Goal: Task Accomplishment & Management: Complete application form

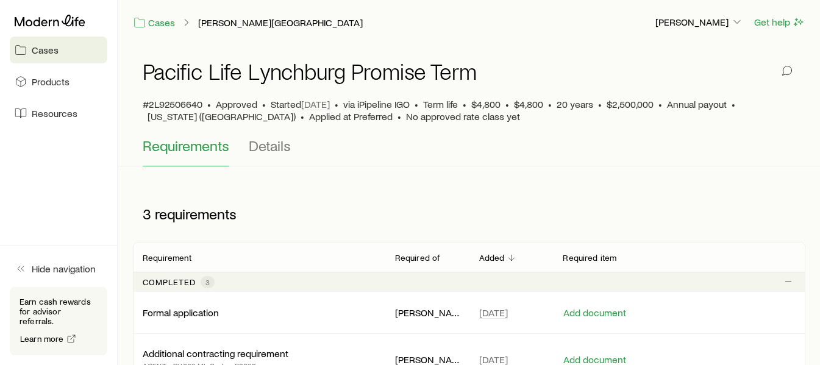
click at [62, 124] on link "Resources" at bounding box center [59, 113] width 98 height 27
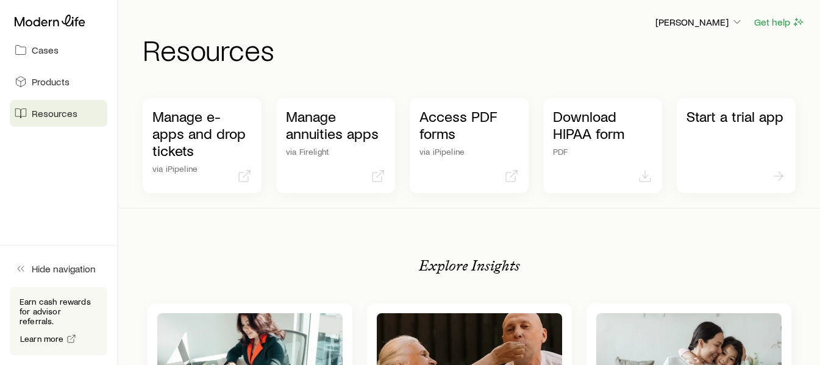
click at [34, 83] on span "Products" at bounding box center [51, 82] width 38 height 12
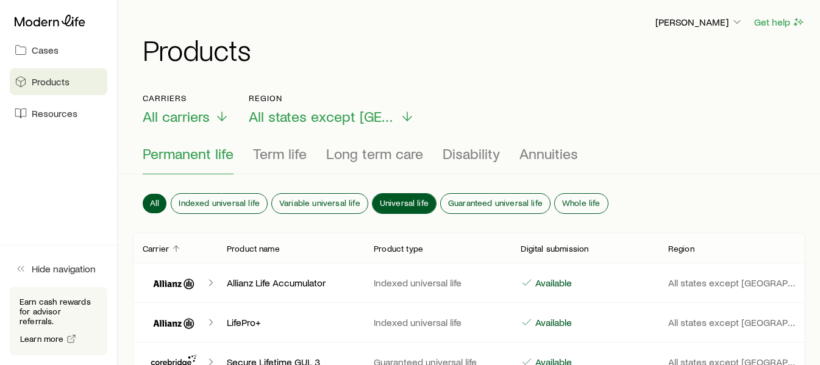
click at [422, 202] on span "Universal life" at bounding box center [404, 203] width 49 height 10
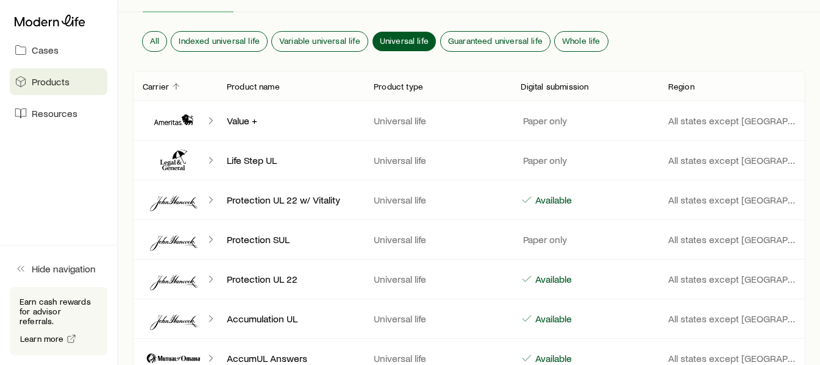
scroll to position [183, 0]
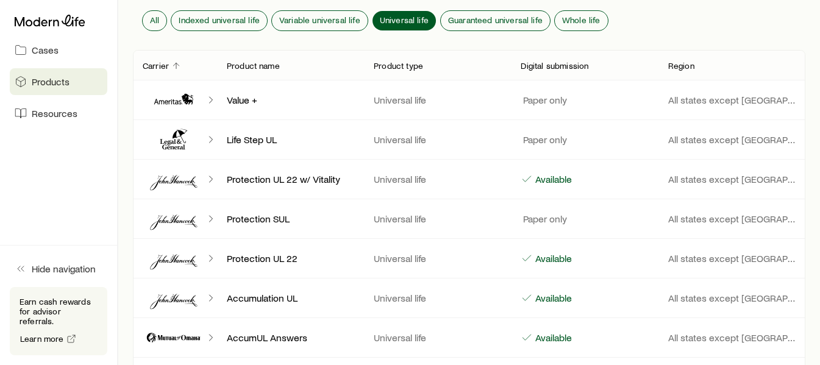
click at [179, 300] on icon "Client cases" at bounding box center [173, 301] width 47 height 15
click at [220, 301] on div "Accumulation UL" at bounding box center [290, 298] width 147 height 12
click at [219, 309] on div "Accumulation UL Universal life Available All states except [GEOGRAPHIC_DATA]" at bounding box center [469, 298] width 673 height 39
click at [202, 303] on icon "Client cases" at bounding box center [174, 298] width 62 height 29
click at [210, 298] on icon "Client cases" at bounding box center [211, 298] width 12 height 12
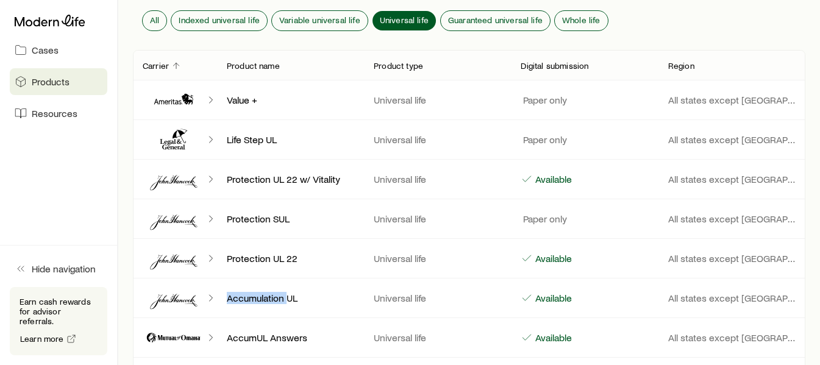
click at [210, 298] on icon "Client cases" at bounding box center [211, 298] width 12 height 12
click at [198, 298] on icon "Client cases" at bounding box center [174, 298] width 62 height 29
click at [185, 297] on icon "Client cases" at bounding box center [174, 298] width 62 height 29
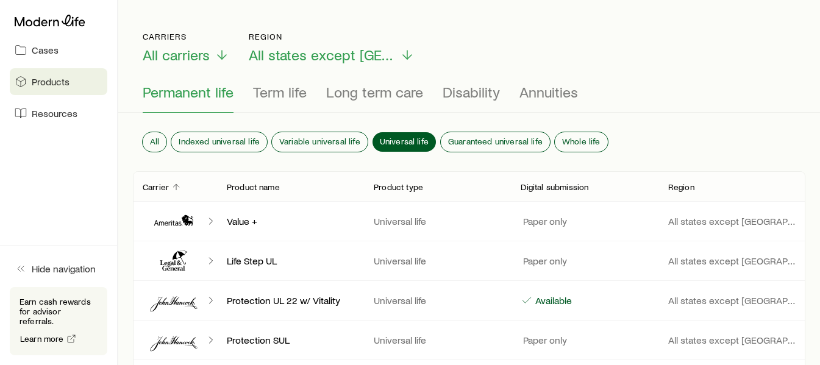
scroll to position [61, 0]
click at [37, 51] on span "Cases" at bounding box center [45, 50] width 27 height 12
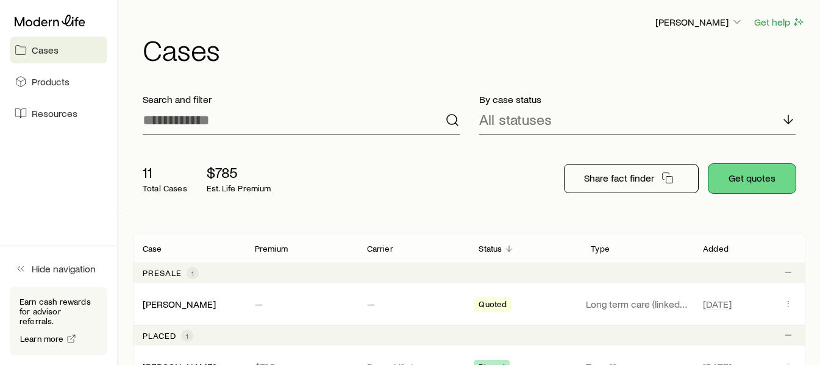
click at [767, 183] on button "Get quotes" at bounding box center [752, 178] width 87 height 29
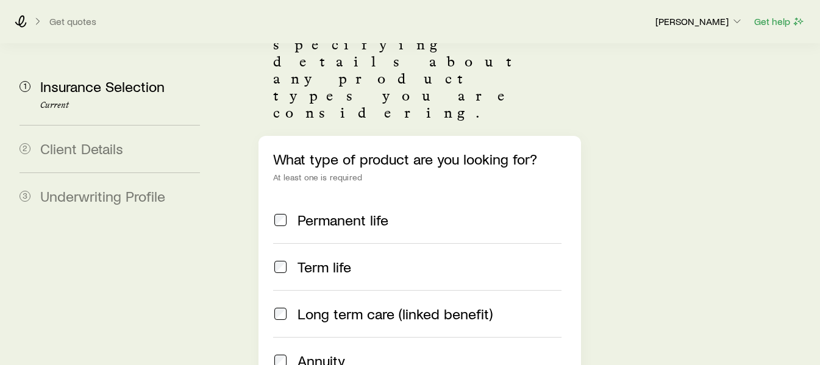
scroll to position [183, 0]
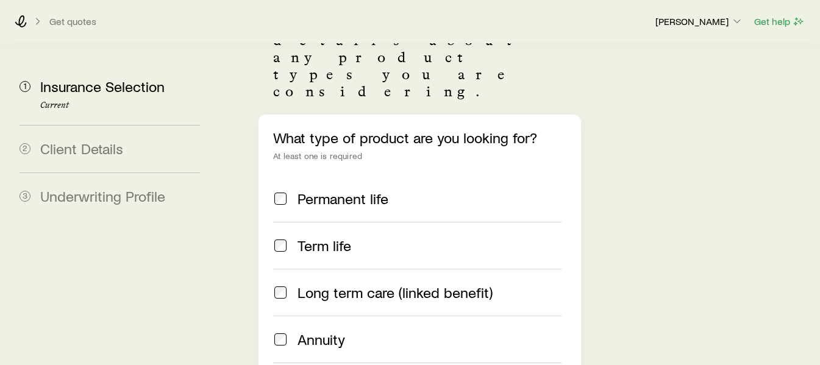
click at [346, 176] on label "Permanent life" at bounding box center [417, 199] width 288 height 46
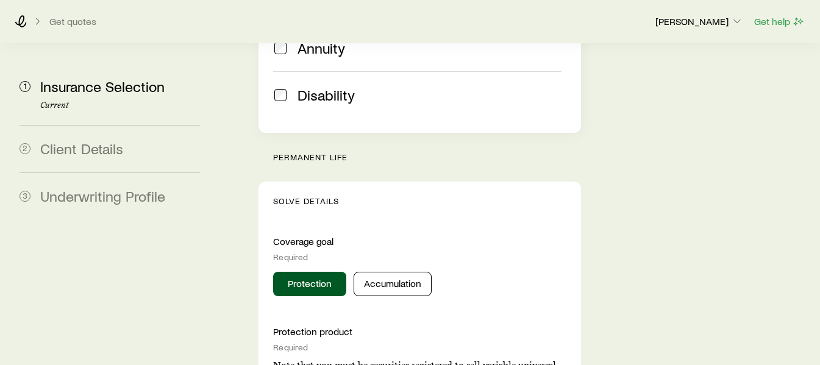
scroll to position [488, 0]
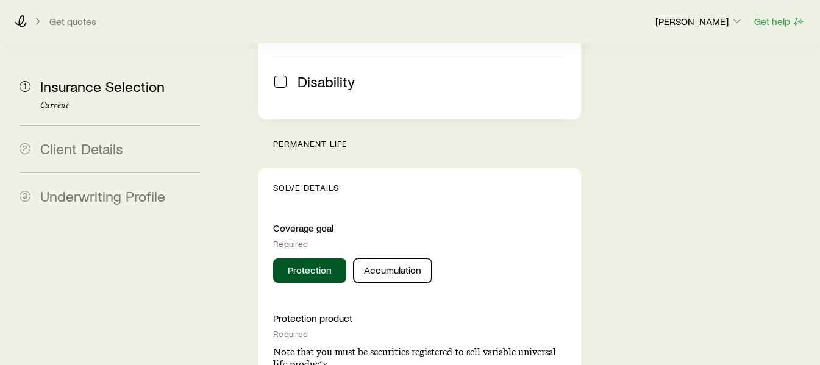
click at [398, 259] on button "Accumulation" at bounding box center [393, 271] width 78 height 24
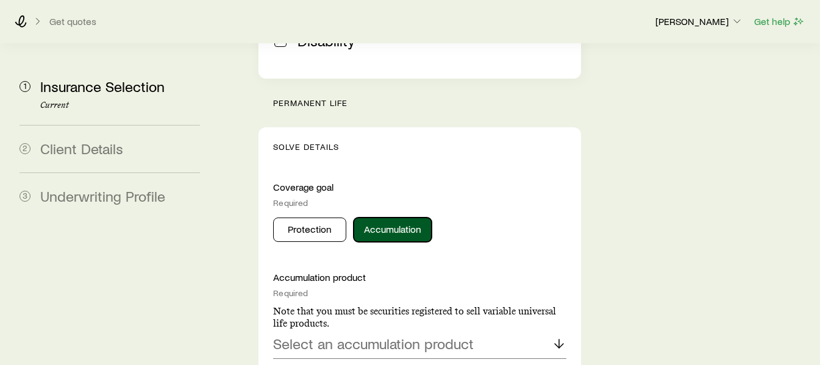
scroll to position [549, 0]
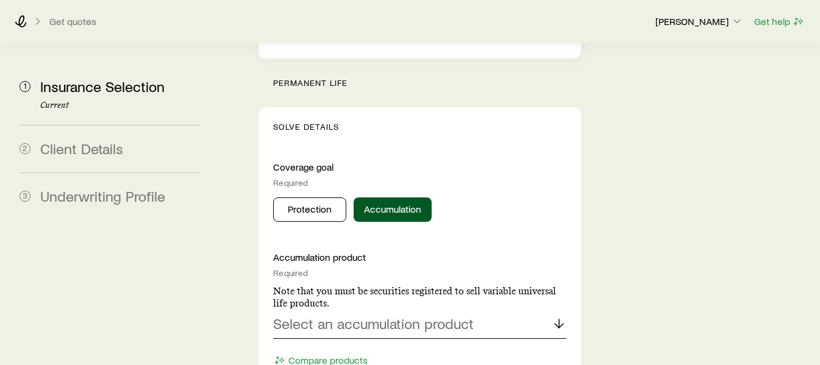
click at [493, 310] on div "Select an accumulation product" at bounding box center [419, 324] width 293 height 29
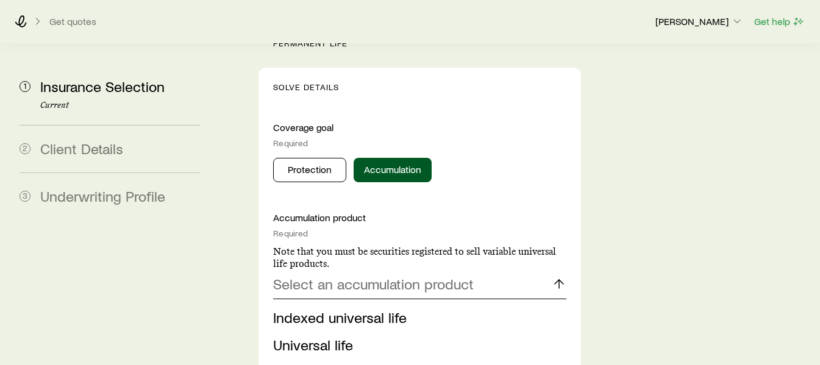
scroll to position [610, 0]
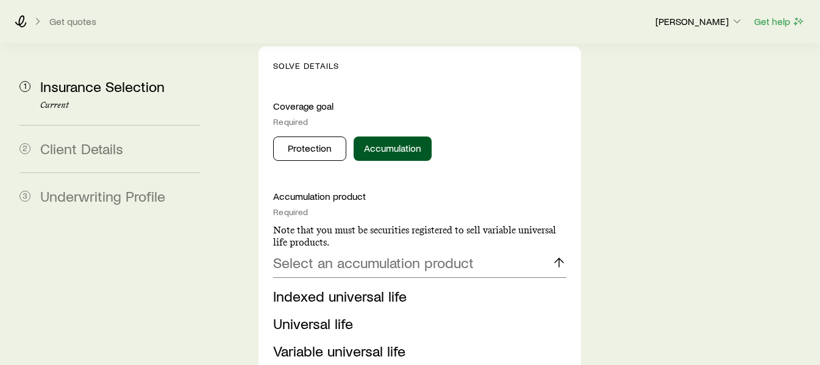
click at [335, 315] on span "Universal life" at bounding box center [313, 324] width 80 height 18
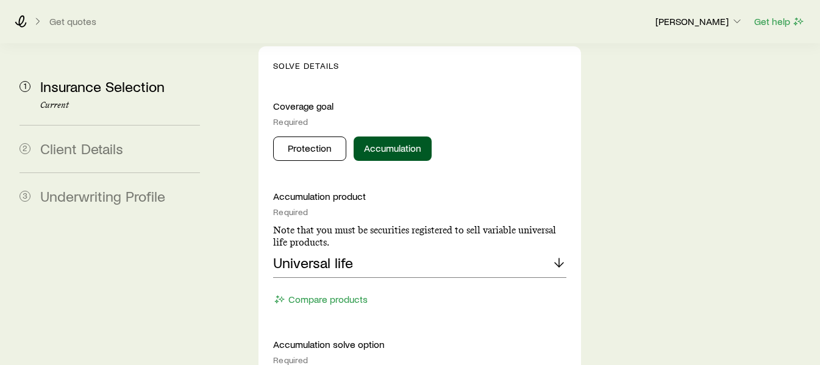
scroll to position [671, 0]
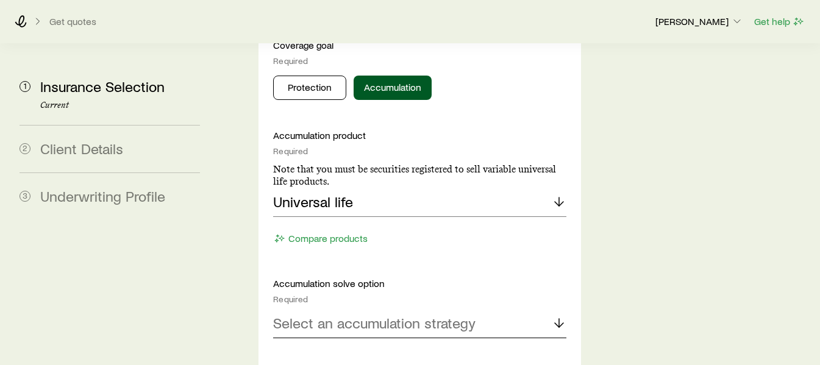
click at [441, 315] on p "Select an accumulation strategy" at bounding box center [374, 323] width 202 height 17
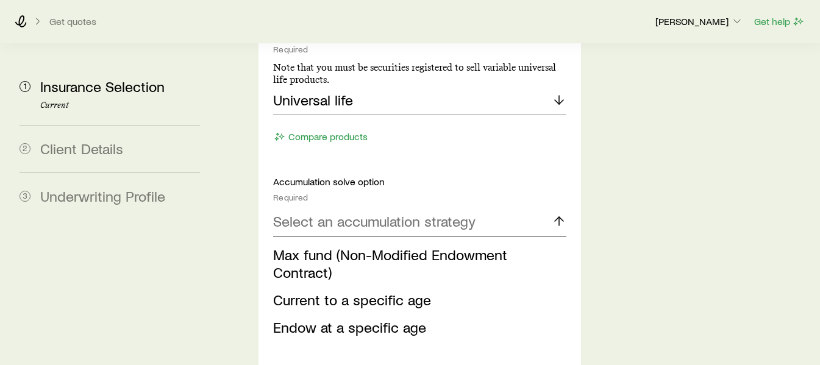
scroll to position [793, 0]
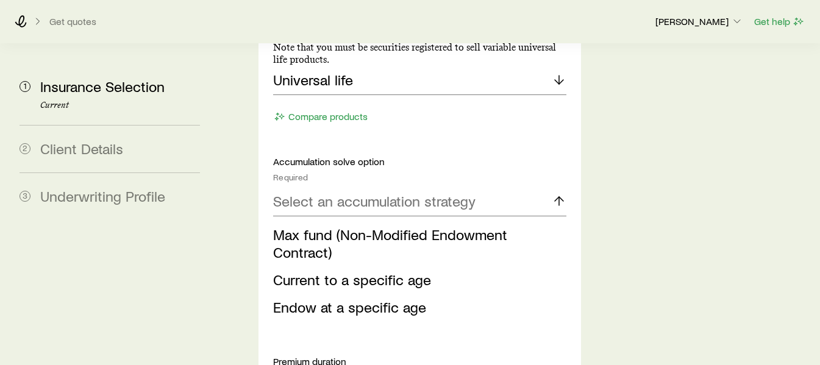
click at [385, 271] on span "Current to a specific age" at bounding box center [352, 280] width 158 height 18
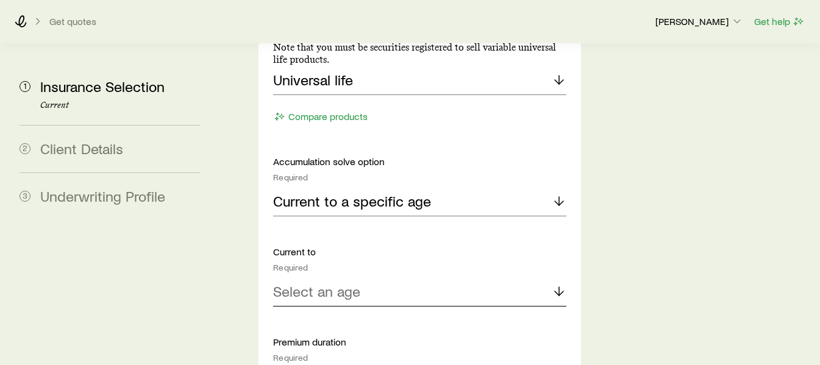
click at [367, 277] on div "Select an age" at bounding box center [419, 291] width 293 height 29
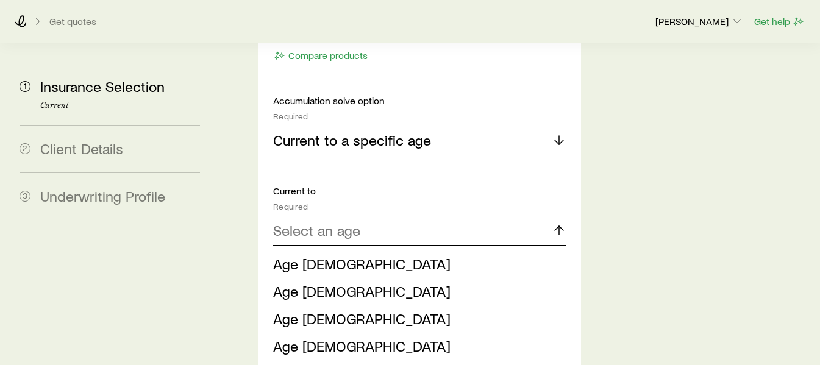
scroll to position [915, 0]
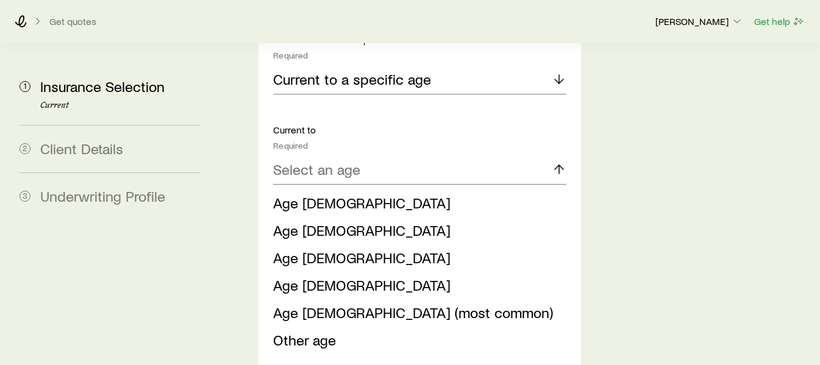
click at [332, 331] on span "Other age" at bounding box center [304, 340] width 63 height 18
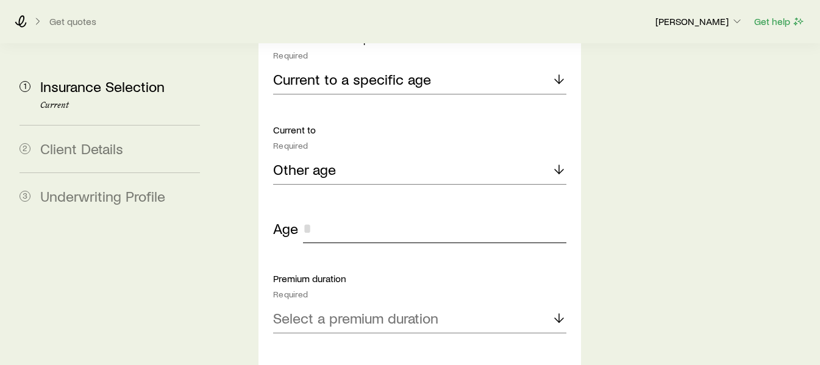
click at [349, 214] on input "tel" at bounding box center [434, 228] width 263 height 29
type input "**"
click at [364, 310] on p "Select a premium duration" at bounding box center [355, 318] width 165 height 17
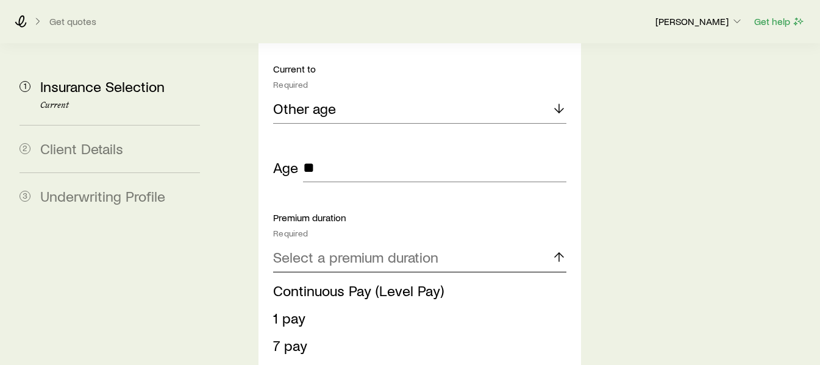
scroll to position [1037, 0]
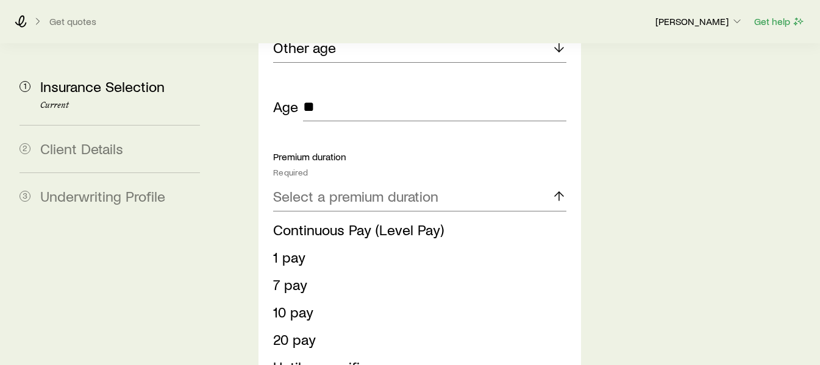
click at [295, 303] on span "10 pay" at bounding box center [293, 312] width 40 height 18
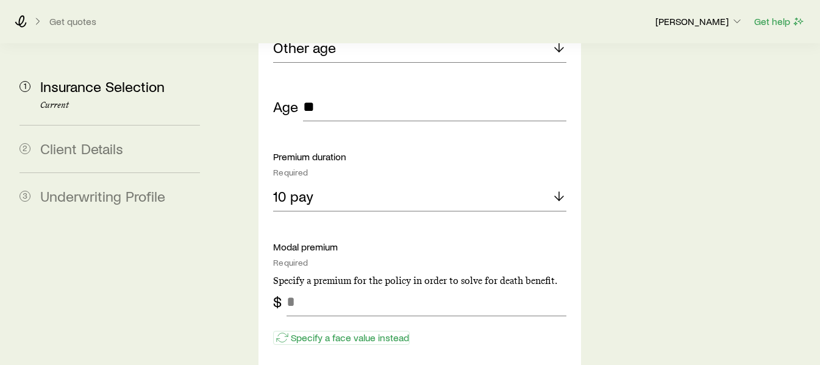
click at [345, 332] on p "Specify a face value instead" at bounding box center [350, 338] width 118 height 12
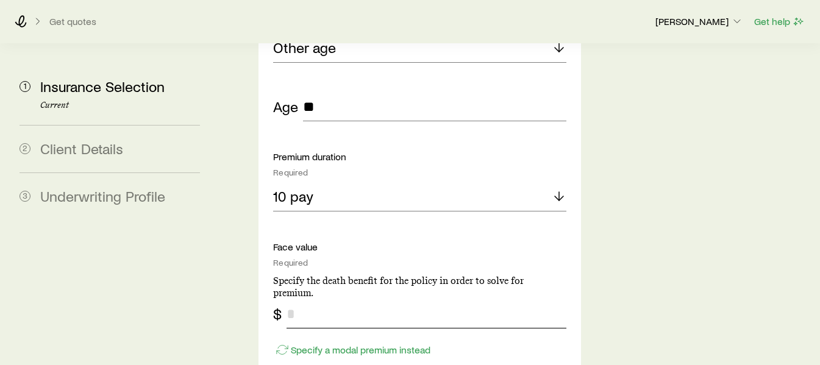
click at [338, 299] on input "tel" at bounding box center [426, 313] width 279 height 29
type input "*********"
click at [475, 329] on div "Specify a modal premium instead" at bounding box center [419, 344] width 293 height 31
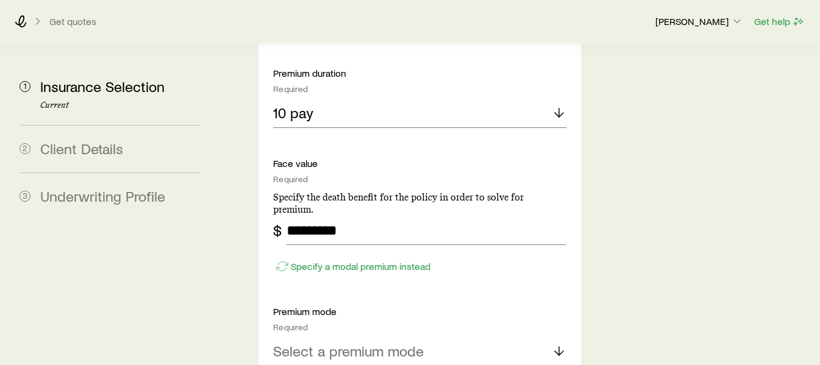
scroll to position [1159, 0]
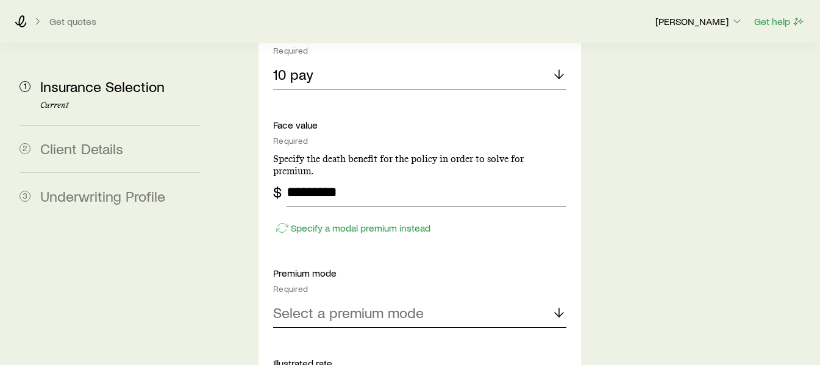
click at [412, 304] on p "Select a premium mode" at bounding box center [348, 312] width 151 height 17
click at [319, 333] on li "Annual" at bounding box center [415, 346] width 285 height 27
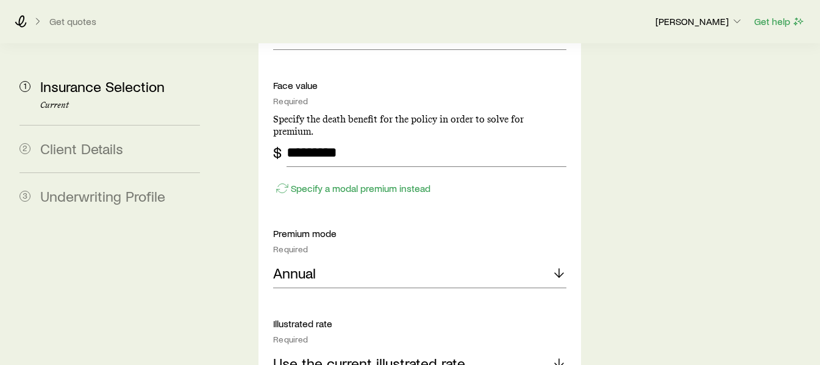
scroll to position [1220, 0]
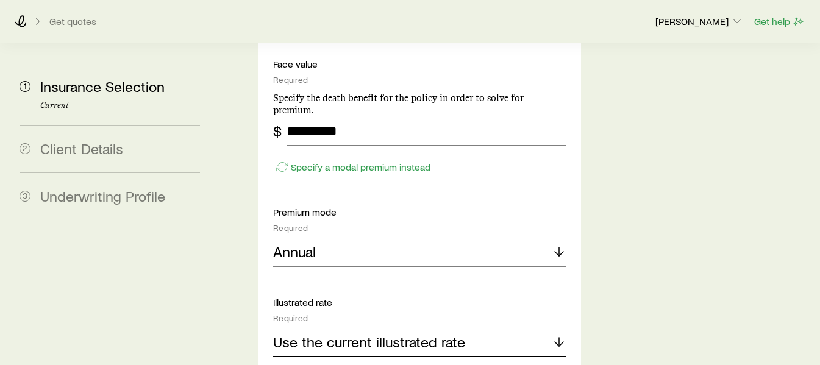
click at [469, 328] on div "Use the current illustrated rate" at bounding box center [419, 342] width 293 height 29
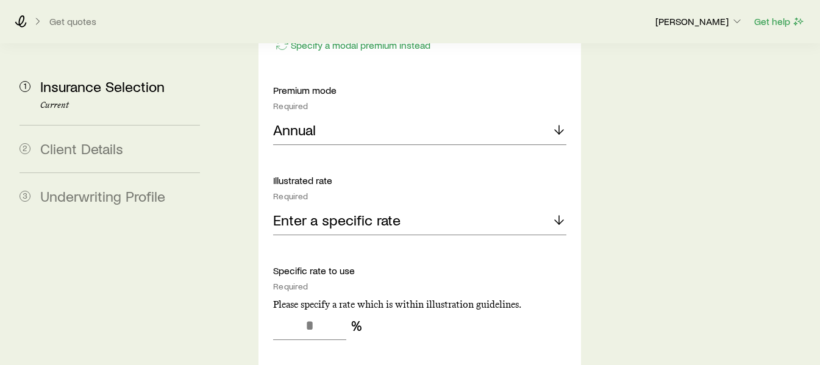
scroll to position [1403, 0]
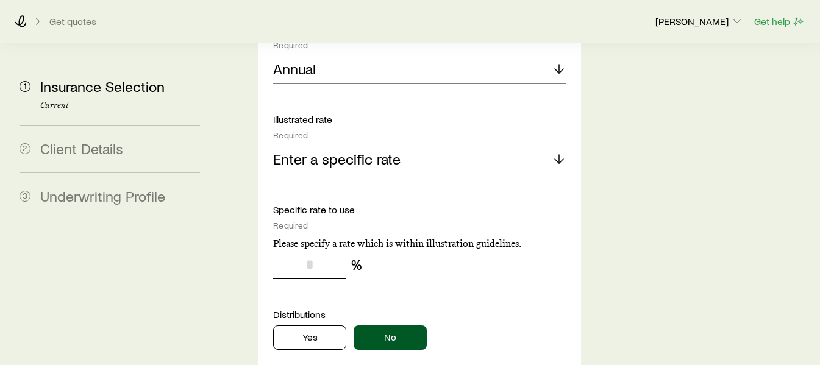
click at [312, 250] on input "tel" at bounding box center [309, 264] width 73 height 29
type input "*"
click at [408, 326] on button "No" at bounding box center [390, 338] width 73 height 24
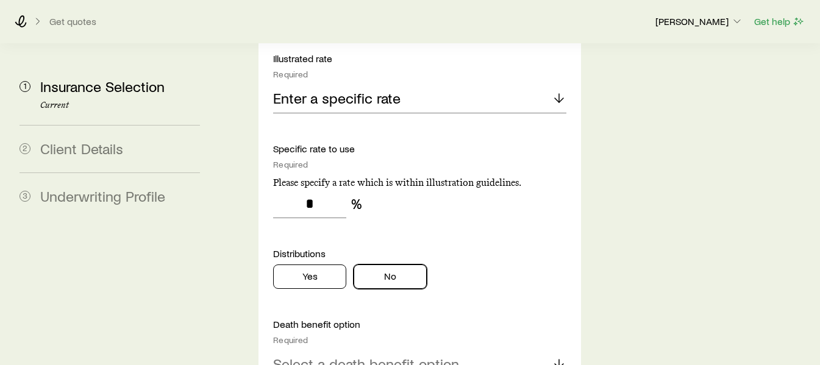
scroll to position [1525, 0]
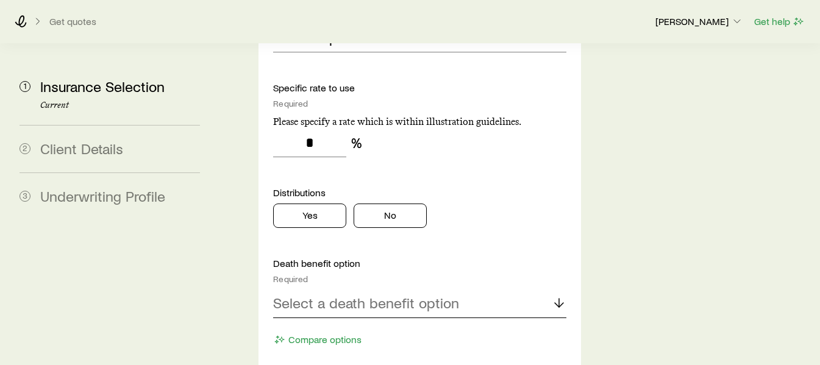
click at [456, 289] on div "Select a death benefit option" at bounding box center [419, 303] width 293 height 29
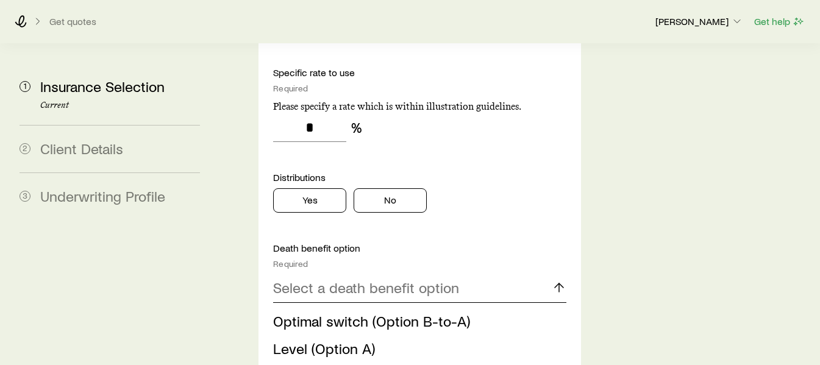
scroll to position [1586, 0]
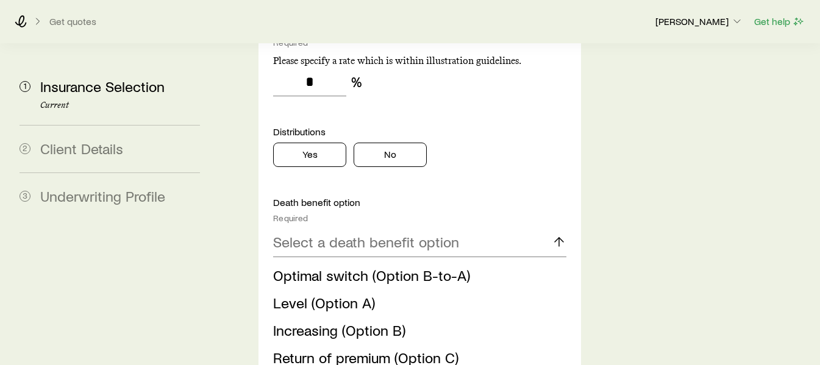
click at [391, 267] on span "Optimal switch (Option B-to-A)" at bounding box center [371, 276] width 197 height 18
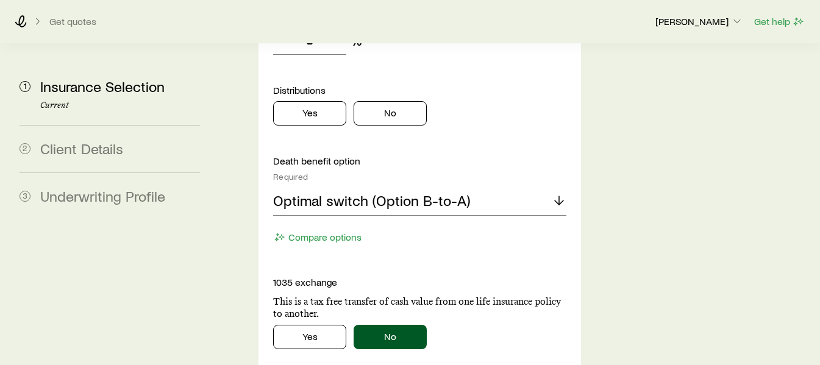
scroll to position [1647, 0]
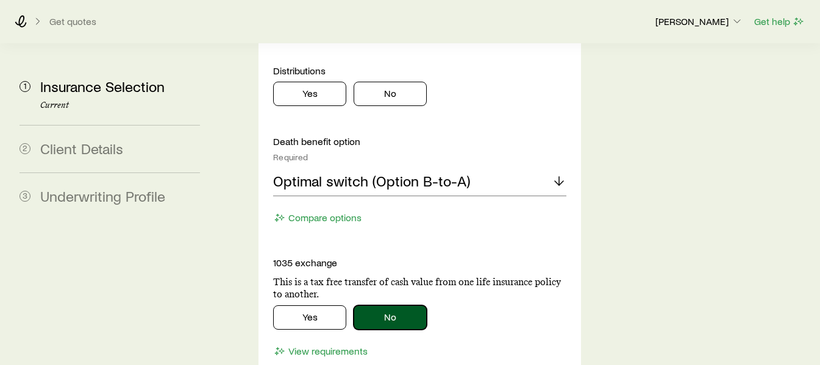
click at [375, 306] on button "No" at bounding box center [390, 318] width 73 height 24
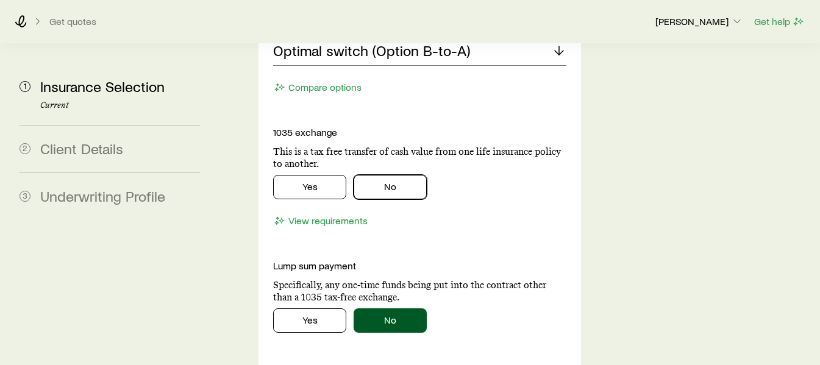
scroll to position [1830, 0]
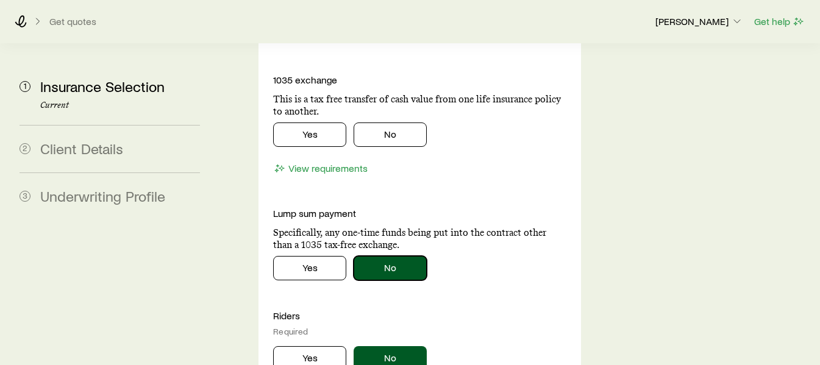
click at [401, 256] on button "No" at bounding box center [390, 268] width 73 height 24
click at [317, 342] on div "Yes No" at bounding box center [419, 356] width 293 height 29
click at [329, 346] on button "Yes" at bounding box center [309, 358] width 73 height 24
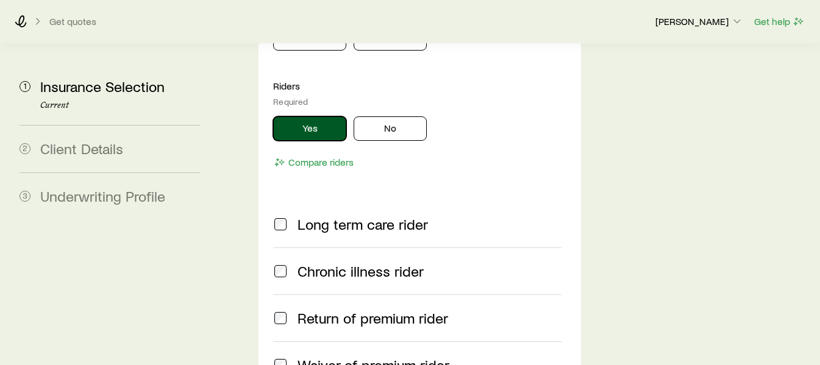
scroll to position [2073, 0]
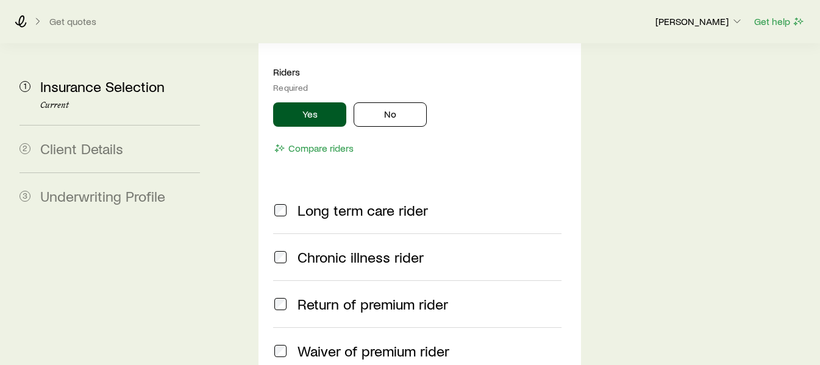
click at [381, 343] on span "Waiver of premium rider" at bounding box center [374, 351] width 152 height 17
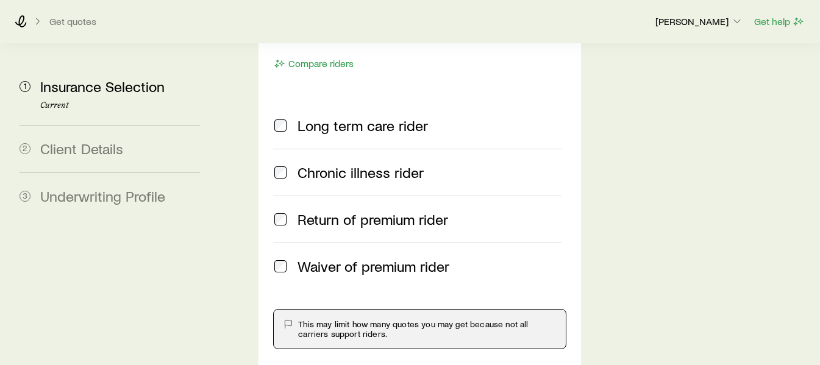
scroll to position [2134, 0]
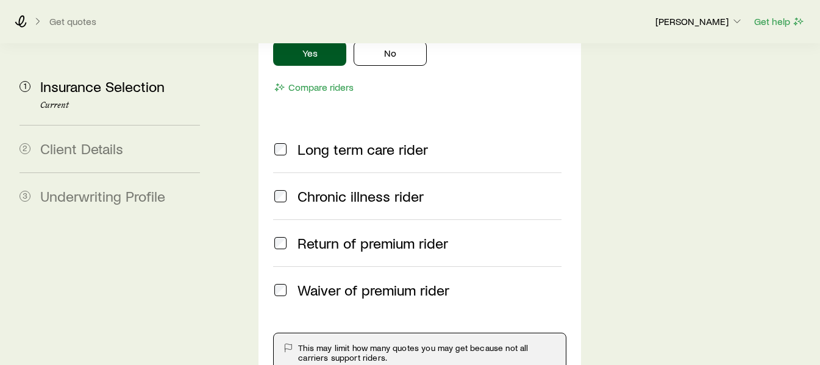
click at [381, 282] on span "Waiver of premium rider" at bounding box center [374, 290] width 152 height 17
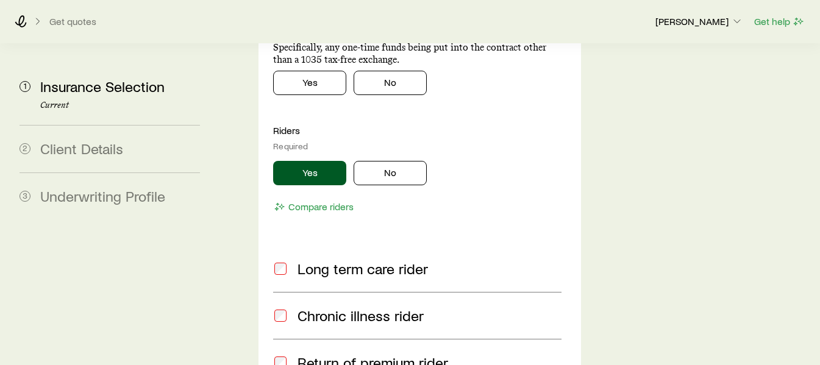
scroll to position [1952, 0]
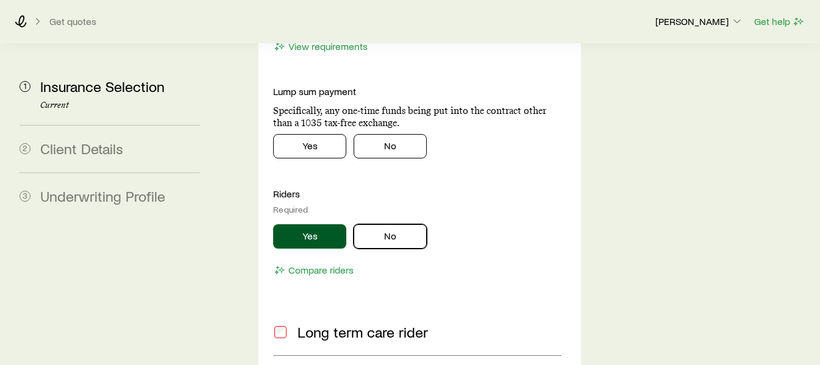
click at [360, 224] on button "No" at bounding box center [390, 236] width 73 height 24
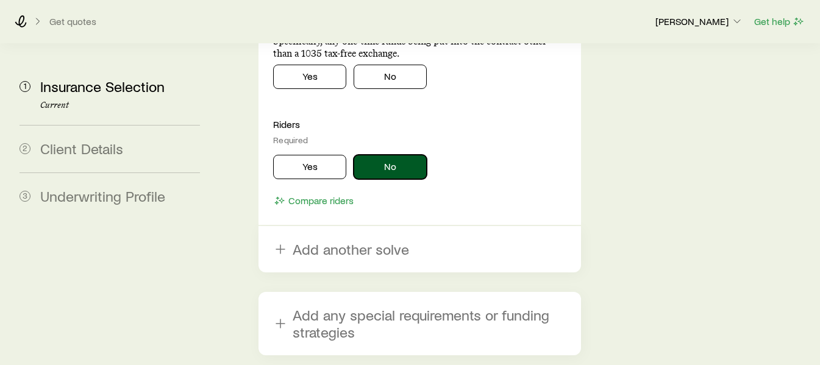
scroll to position [2048, 0]
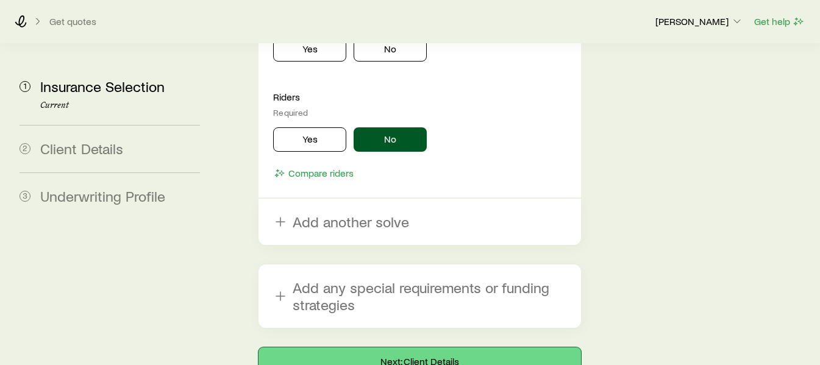
click at [453, 348] on button "Next: Client Details" at bounding box center [420, 362] width 322 height 29
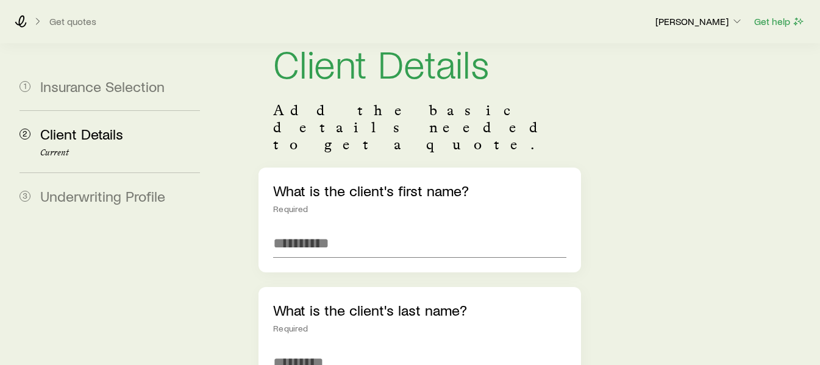
scroll to position [61, 0]
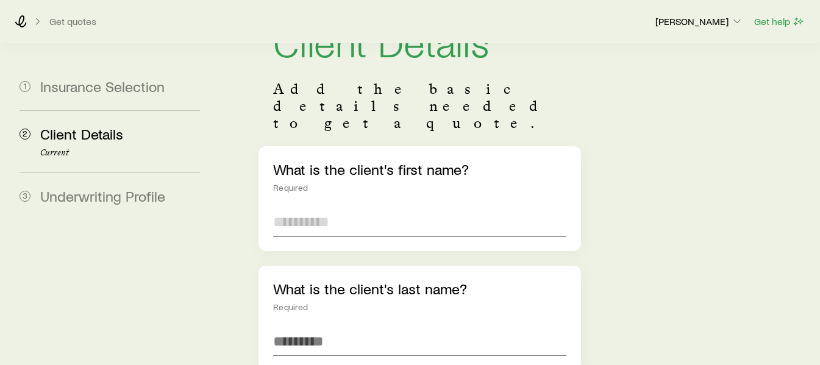
click at [397, 207] on input "text" at bounding box center [419, 221] width 293 height 29
type input "******"
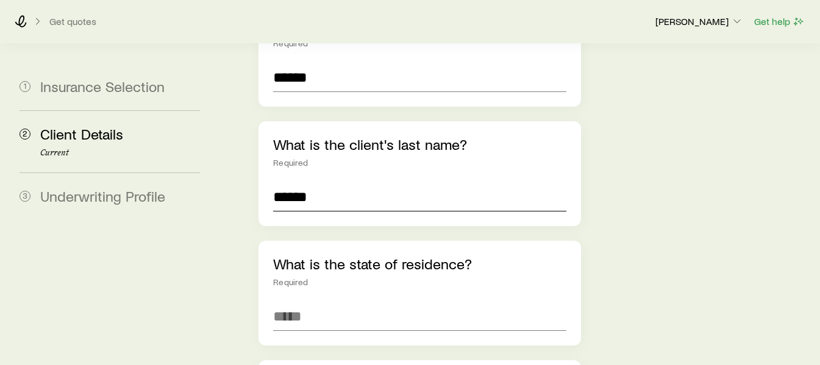
scroll to position [244, 0]
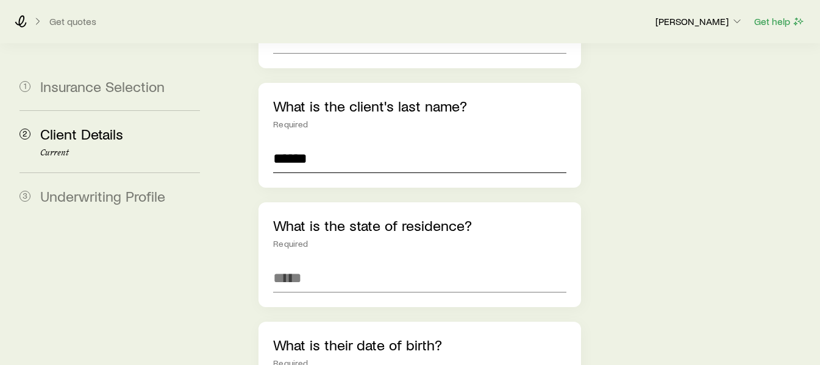
type input "******"
click at [368, 263] on input at bounding box center [419, 277] width 293 height 29
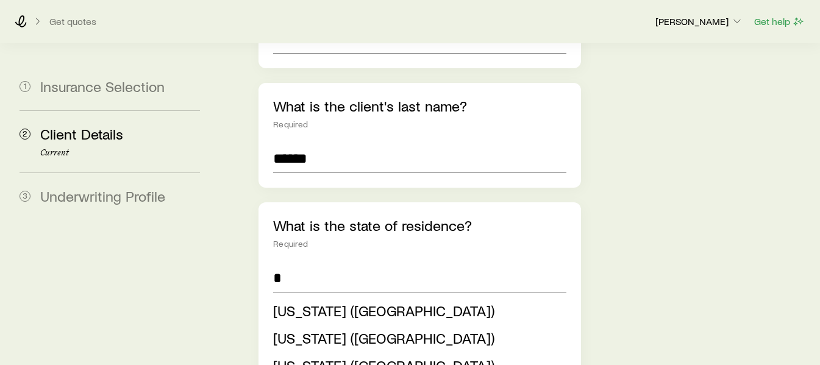
click at [321, 357] on span "[US_STATE] ([GEOGRAPHIC_DATA])" at bounding box center [383, 366] width 221 height 18
type input "**********"
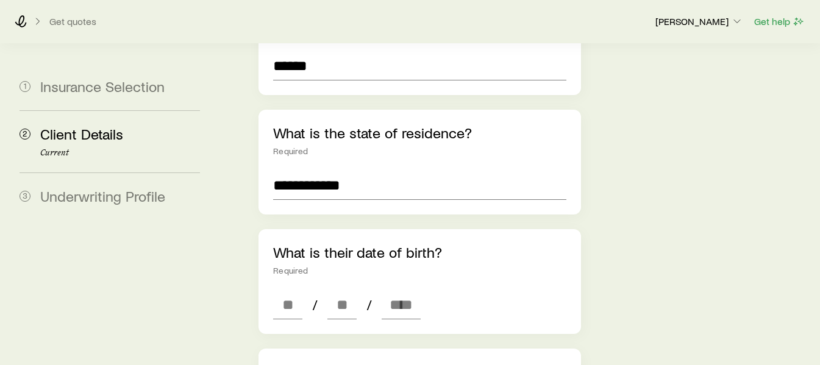
scroll to position [366, 0]
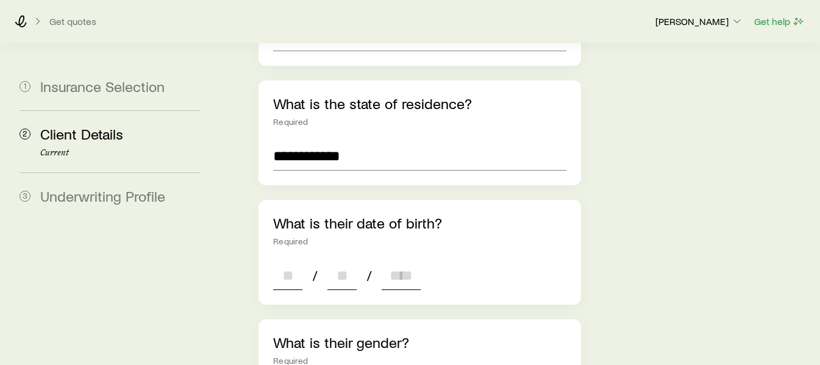
click at [298, 261] on input at bounding box center [287, 275] width 29 height 29
type input "**"
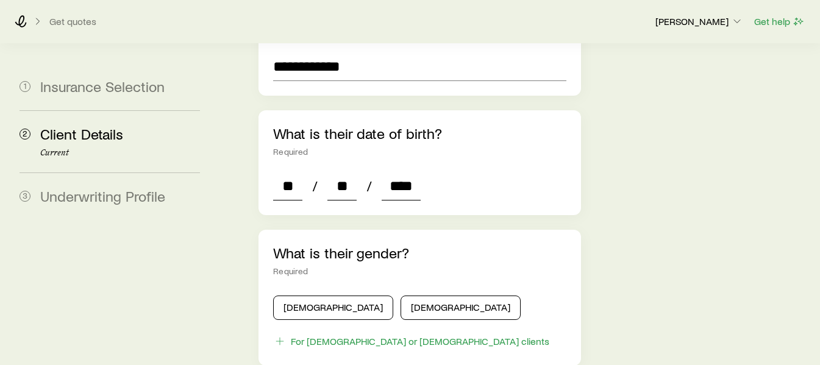
scroll to position [488, 0]
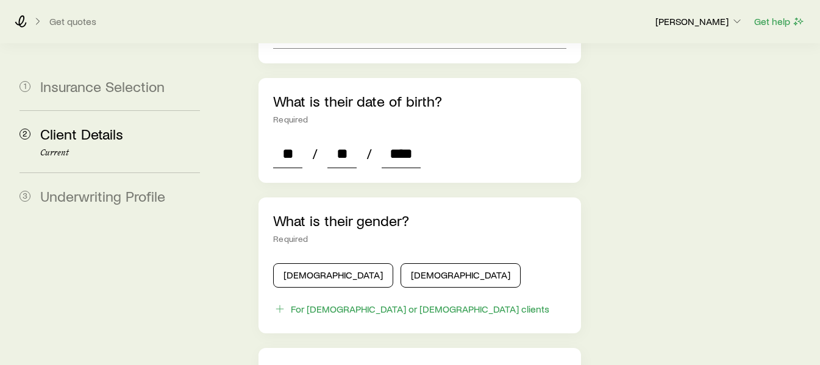
type input "****"
click at [292, 263] on button "[DEMOGRAPHIC_DATA]" at bounding box center [333, 275] width 120 height 24
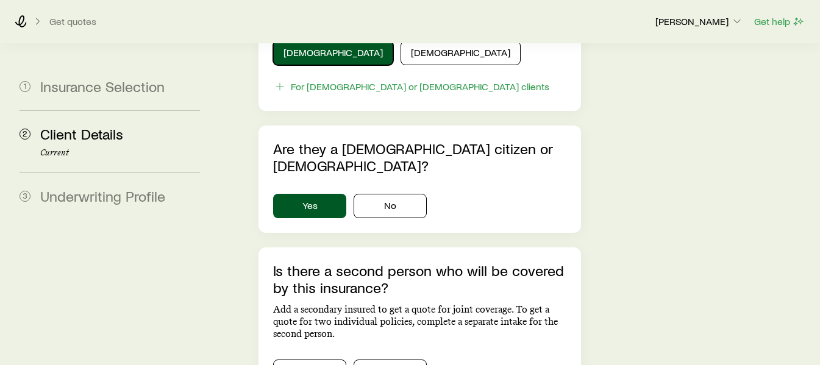
scroll to position [732, 0]
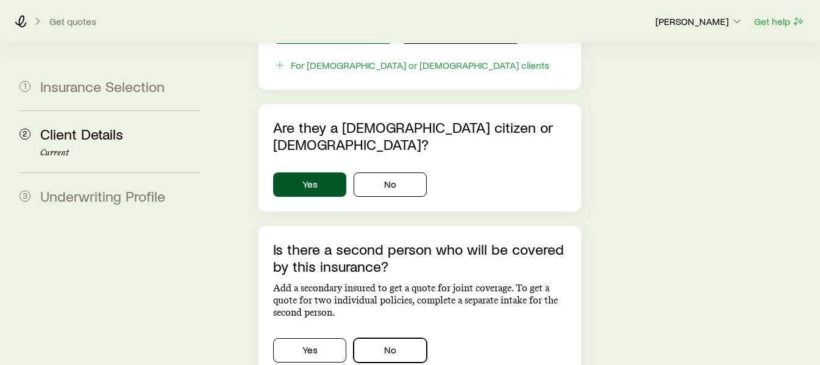
click at [399, 338] on button "No" at bounding box center [390, 350] width 73 height 24
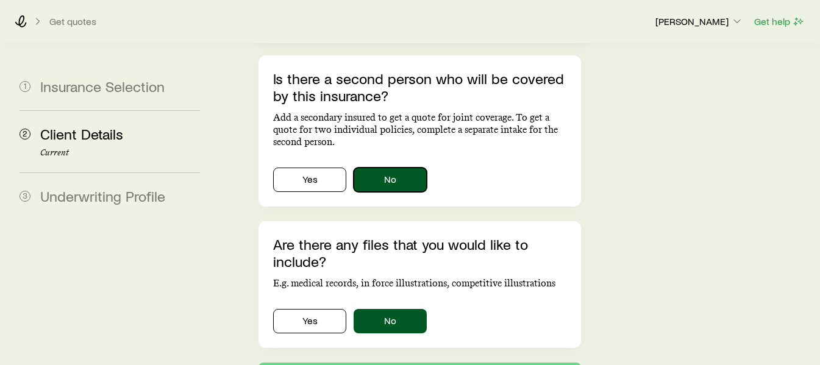
scroll to position [915, 0]
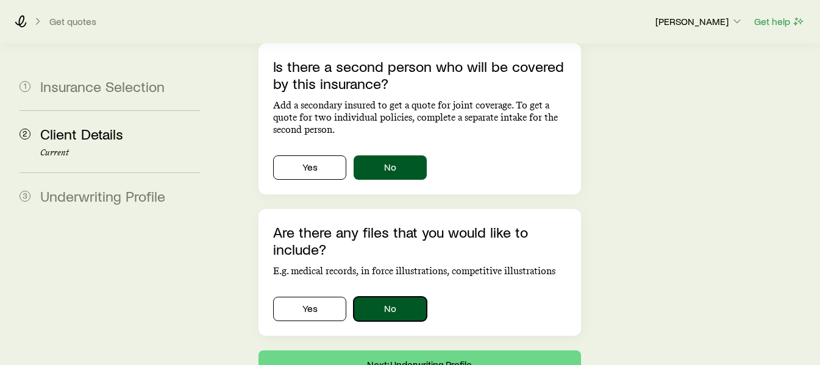
click at [399, 297] on button "No" at bounding box center [390, 309] width 73 height 24
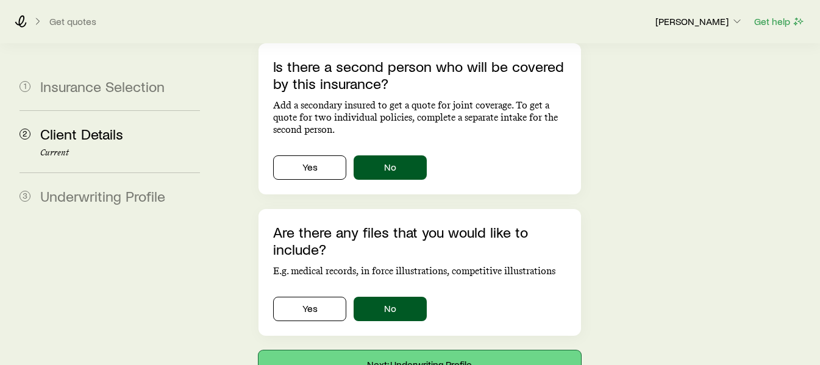
click at [420, 351] on button "Next: Underwriting Profile" at bounding box center [420, 365] width 322 height 29
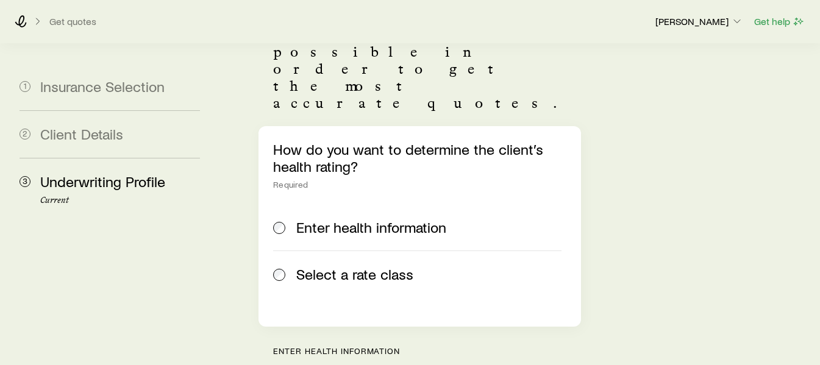
scroll to position [183, 0]
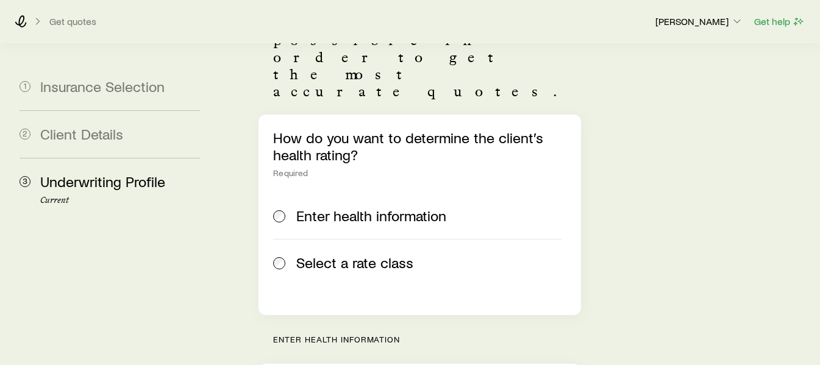
click at [386, 254] on span "Select a rate class" at bounding box center [354, 262] width 117 height 17
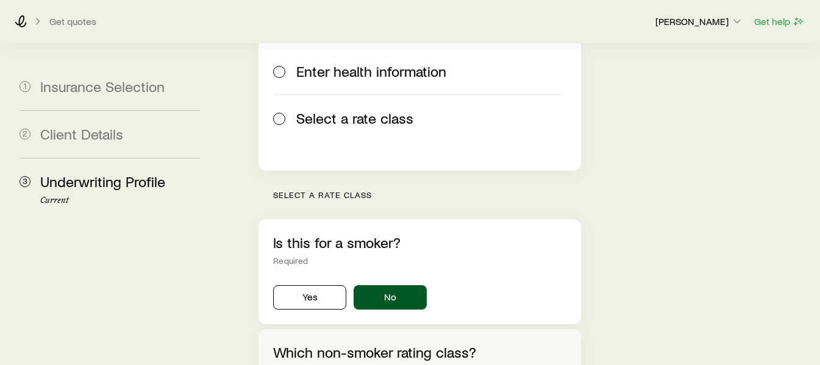
scroll to position [366, 0]
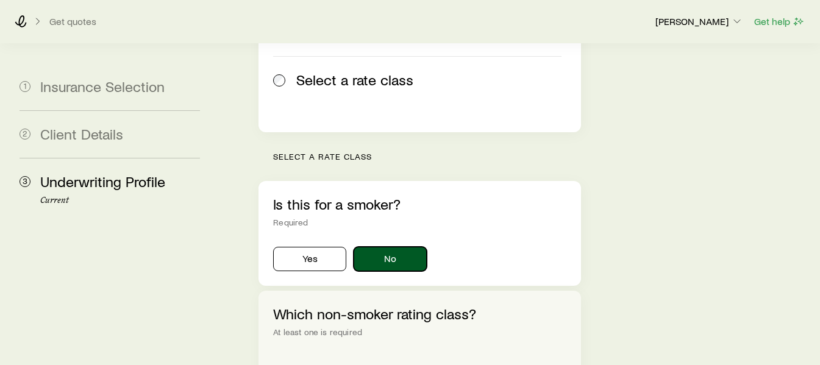
click at [392, 247] on button "No" at bounding box center [390, 259] width 73 height 24
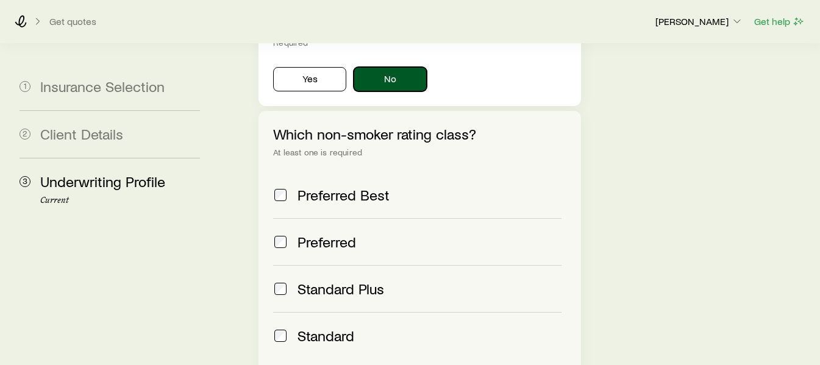
scroll to position [549, 0]
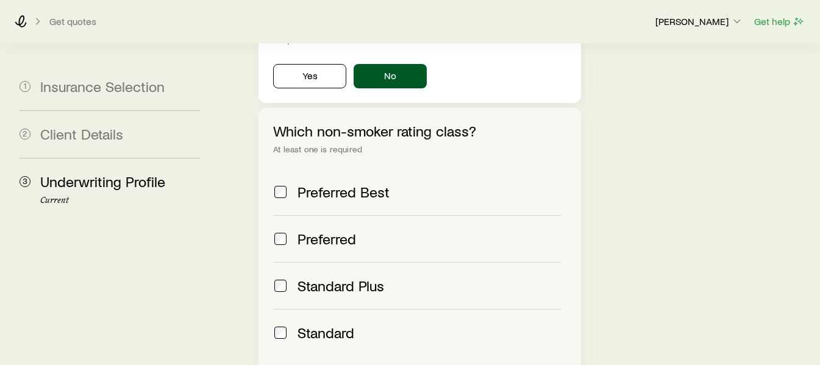
click at [355, 231] on span "Preferred" at bounding box center [327, 239] width 59 height 17
click at [338, 184] on span "Preferred Best" at bounding box center [344, 192] width 92 height 17
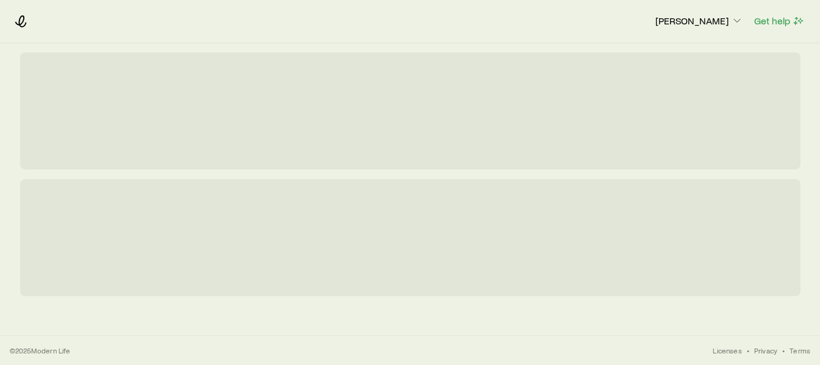
scroll to position [0, 0]
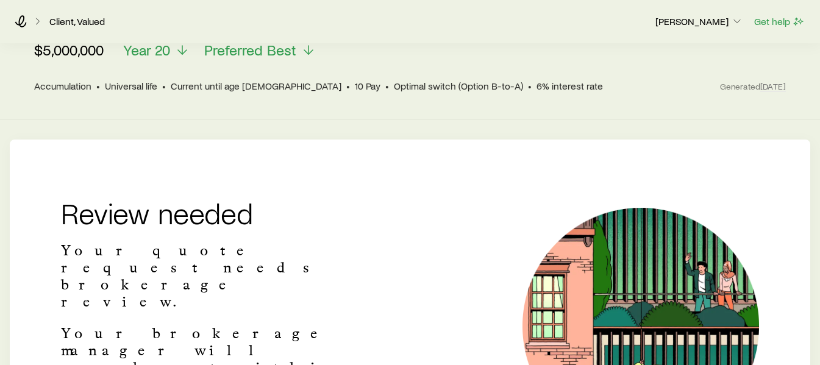
scroll to position [151, 0]
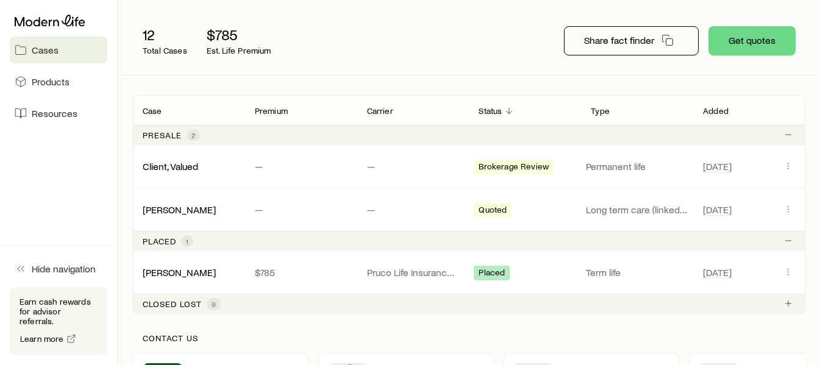
scroll to position [122, 0]
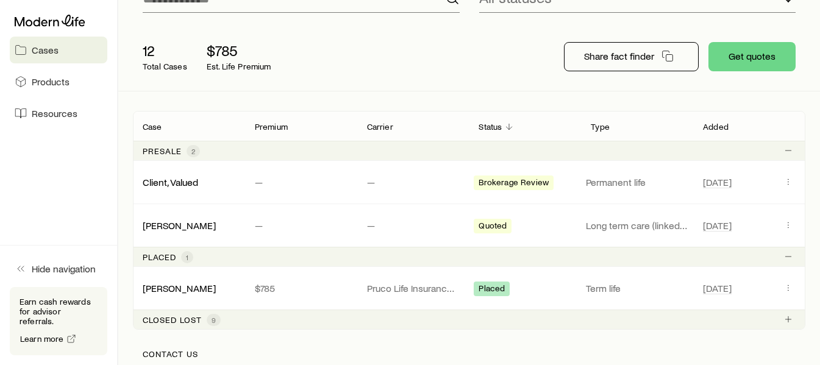
click at [442, 178] on p "—" at bounding box center [413, 182] width 93 height 12
click at [499, 187] on span "Brokerage Review" at bounding box center [514, 183] width 70 height 13
click at [177, 184] on link "Client, Valued" at bounding box center [170, 182] width 55 height 12
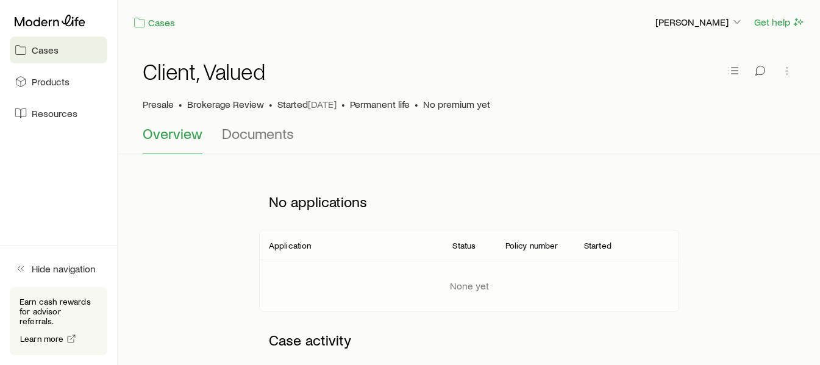
click at [54, 23] on icon at bounding box center [50, 21] width 71 height 12
